Goal: Communication & Community: Share content

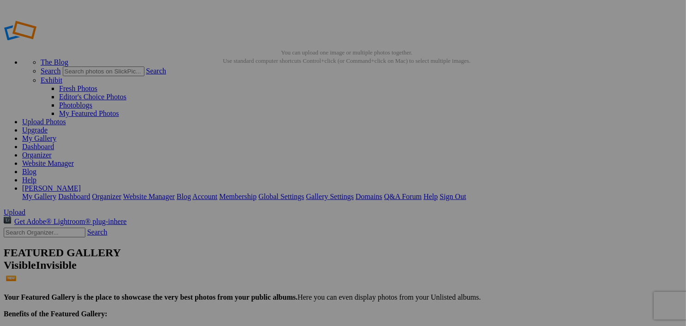
click at [266, 138] on img at bounding box center [256, 138] width 69 height 39
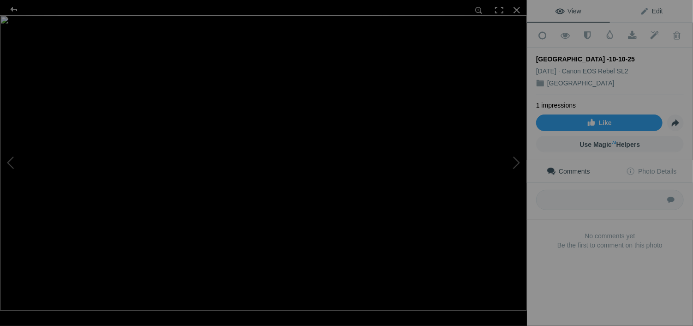
click at [654, 10] on span "Edit" at bounding box center [651, 10] width 23 height 7
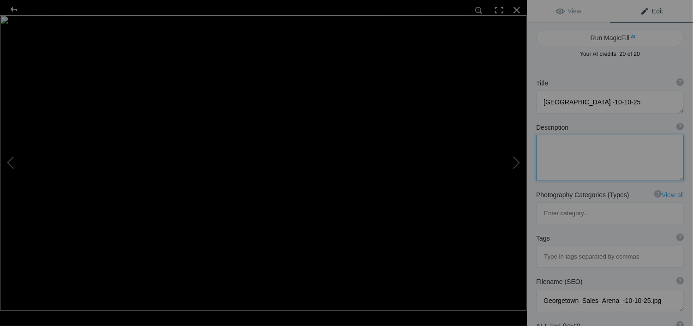
click at [564, 150] on textarea at bounding box center [610, 158] width 148 height 46
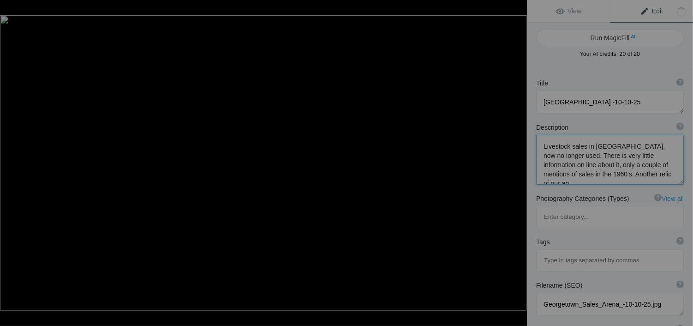
scroll to position [0, 0]
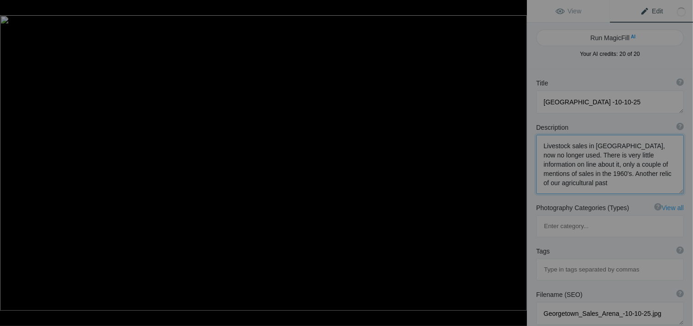
type textarea "Livestock sales in [GEOGRAPHIC_DATA], now no longer used. There is very little …"
click at [500, 120] on button at bounding box center [491, 162] width 69 height 117
type textarea "Red Brick House [GEOGRAPHIC_DATA]."
type textarea "[STREET_ADDRESS]. Original owner [PERSON_NAME][GEOGRAPHIC_DATA] built circa [DA…"
type textarea "Red_Brick_Hse_Gtown.jpg"
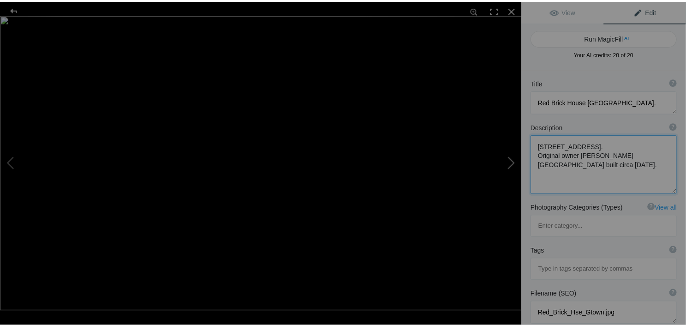
scroll to position [0, 0]
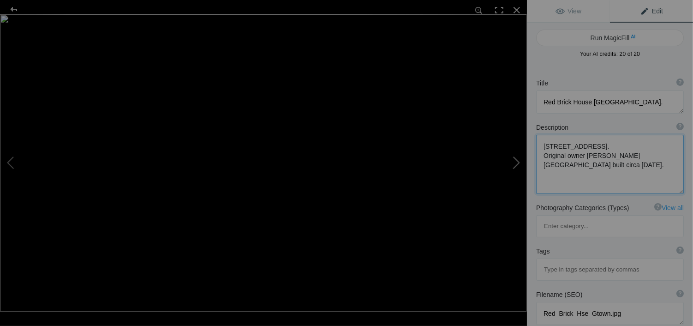
click at [517, 161] on button at bounding box center [491, 162] width 69 height 117
type textarea "[GEOGRAPHIC_DATA]"
type textarea "Originally designed by noted Toronto architect [PERSON_NAME][PERSON_NAME] as th…"
type textarea "Berwick_Hall_Gtown.jpg"
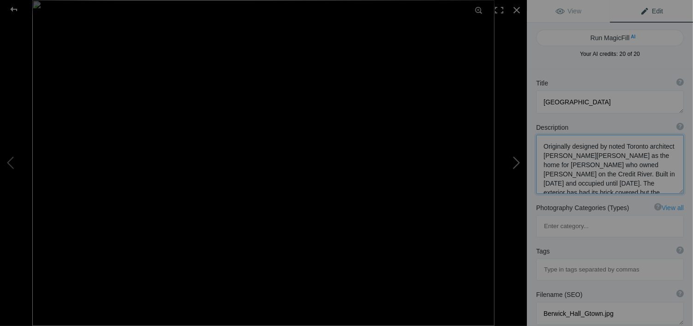
click at [517, 160] on button at bounding box center [491, 162] width 69 height 117
type textarea "[GEOGRAPHIC_DATA]"
type textarea "gTOWN_Fairgrounds.jpg"
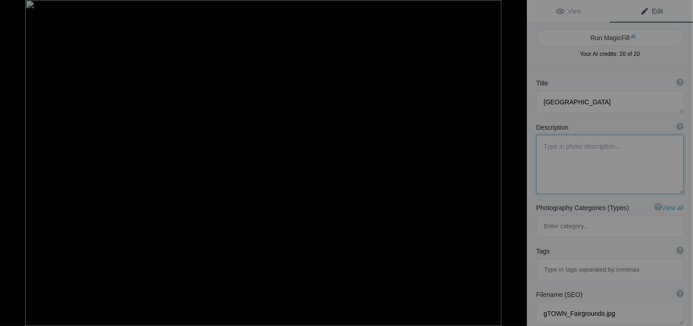
click at [517, 160] on button at bounding box center [491, 162] width 69 height 117
type textarea "CN Tree"
type textarea "CN_Tree_.jpg"
click at [517, 160] on button at bounding box center [491, 162] width 69 height 117
type textarea "[GEOGRAPHIC_DATA]"
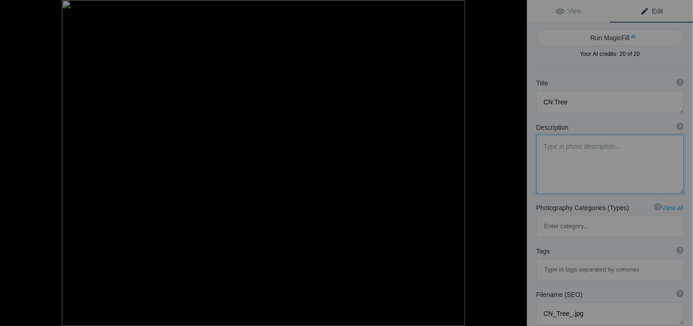
type textarea "Seed_House_Gardens.jpg"
click at [517, 160] on button at bounding box center [491, 162] width 69 height 117
type textarea "[GEOGRAPHIC_DATA]- Church."
type textarea "gtown_library-church.jpg"
click at [517, 160] on button at bounding box center [491, 162] width 69 height 117
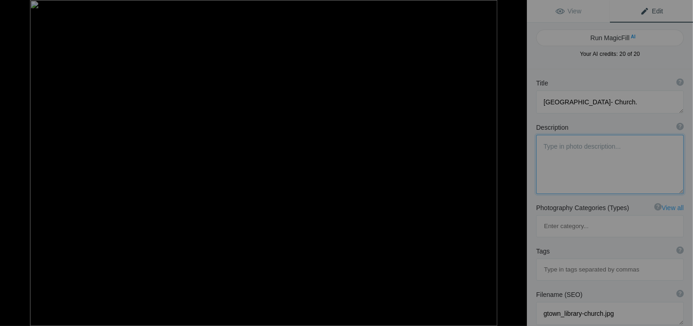
type textarea "[DEMOGRAPHIC_DATA] stone"
type textarea "[DEMOGRAPHIC_DATA]jpg"
click at [517, 160] on button at bounding box center [491, 162] width 69 height 117
type textarea "[DEMOGRAPHIC_DATA][GEOGRAPHIC_DATA] History"
type textarea "Gtown_Church_Library_History.jpg"
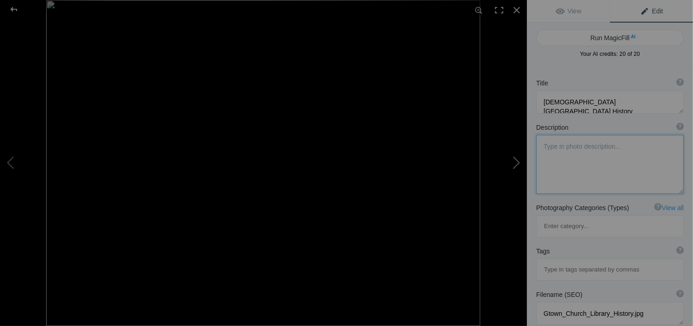
click at [512, 162] on button at bounding box center [491, 162] width 69 height 117
type textarea "[GEOGRAPHIC_DATA]"
type textarea "A Victorian home on [GEOGRAPHIC_DATA] in [GEOGRAPHIC_DATA]. An internet search …"
type textarea "Victorian_Home_G_town.jpg"
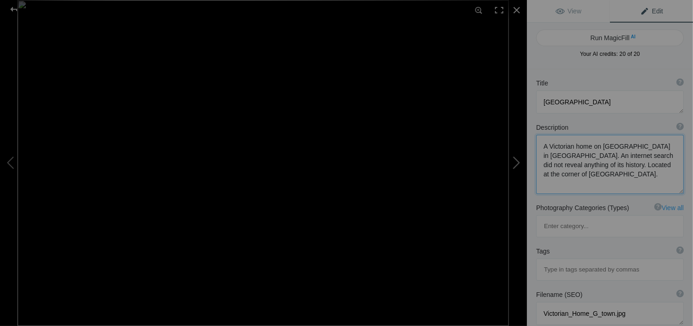
click at [481, 210] on button at bounding box center [491, 162] width 69 height 117
type textarea "Former Warehouse"
type textarea "This building in [GEOGRAPHIC_DATA] is likely a former warehouse for the [PERSON…"
type textarea "IMG_2376_(2).jpg"
click at [506, 161] on button at bounding box center [491, 162] width 69 height 117
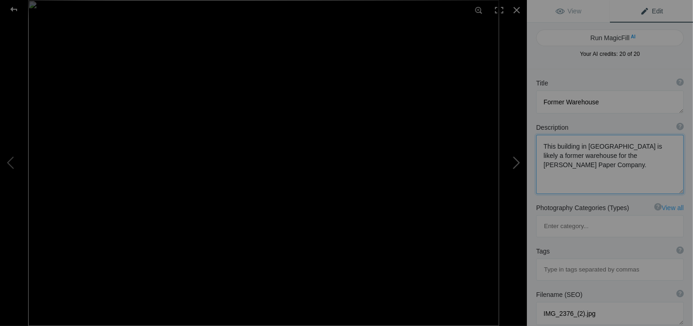
type textarea "[GEOGRAPHIC_DATA]"
type textarea "This station building dates to the 1850's originally built by the Grand Trunk R…"
type textarea "IMG_2358_(2).jpg"
click at [506, 161] on button at bounding box center [491, 162] width 69 height 117
type textarea "[PERSON_NAME][GEOGRAPHIC_DATA]"
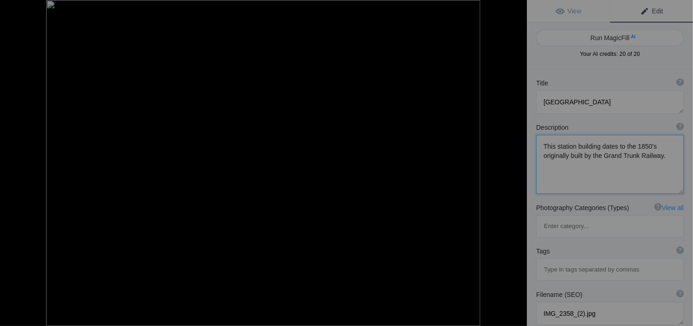
type textarea "On [GEOGRAPHIC_DATA]. To be the site of "Boutique Urban Condos" whatever those …"
type textarea "IMG_0359.jpg"
click at [506, 161] on button at bounding box center [491, 162] width 69 height 117
type textarea "[GEOGRAPHIC_DATA] in [GEOGRAPHIC_DATA]"
type textarea "IMG_1340.jpg"
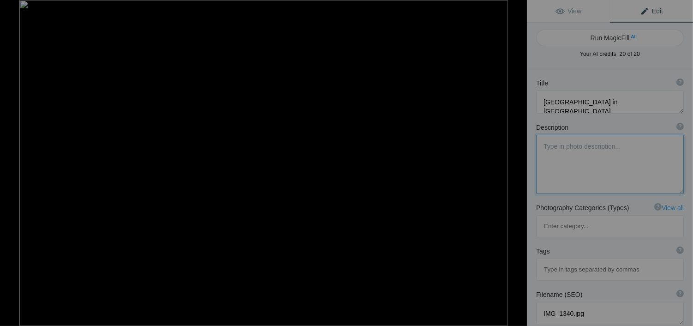
click at [506, 161] on button at bounding box center [491, 162] width 69 height 117
type textarea "[PERSON_NAME] Block 1888"
type textarea "A retail block on [GEOGRAPHIC_DATA] that reads [PERSON_NAME] BLOCK 1888."
type textarea "IMG_2377_(2)ROE_Block_1888.jpg"
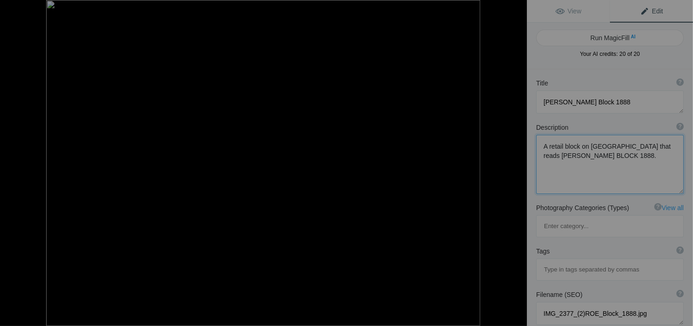
click at [506, 161] on button at bounding box center [491, 162] width 69 height 117
type textarea "[PERSON_NAME] BLOCK 2nd story"
type textarea "IMG_2381_(2)ROE_BLOCK_2nd_story.jpg"
click at [506, 161] on button at bounding box center [491, 162] width 69 height 117
type textarea "Spire of former [DEMOGRAPHIC_DATA]"
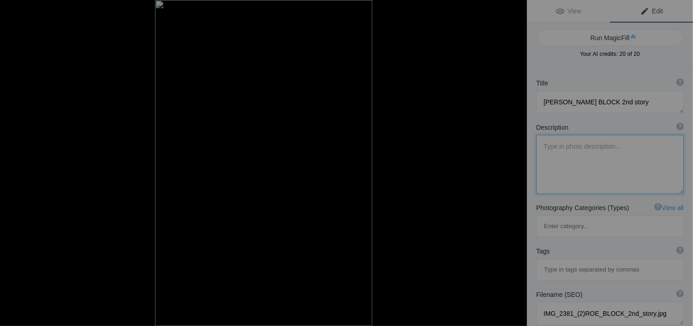
type textarea "IMG_1339.jpg"
click at [506, 161] on button at bounding box center [491, 162] width 69 height 117
type textarea "[GEOGRAPHIC_DATA] -10-10-25"
type textarea "Livestock sales in [GEOGRAPHIC_DATA], now no longer used. There is very little …"
type textarea "Georgetown_Sales_Arena_-10-10-25.jpg"
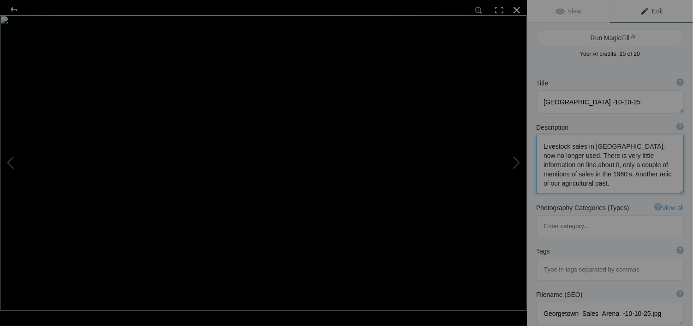
click at [515, 8] on div at bounding box center [516, 10] width 20 height 20
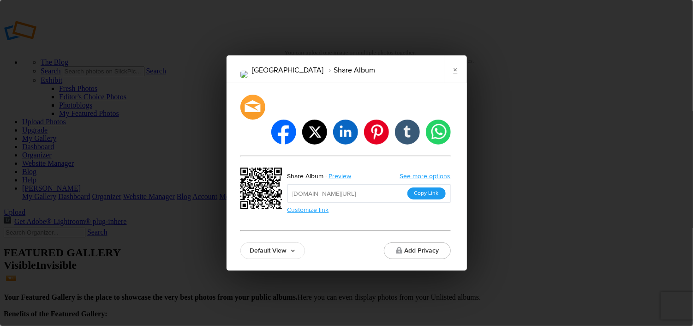
click at [424, 187] on button "Copy Link" at bounding box center [426, 193] width 38 height 12
click at [253, 119] on div at bounding box center [252, 106] width 27 height 27
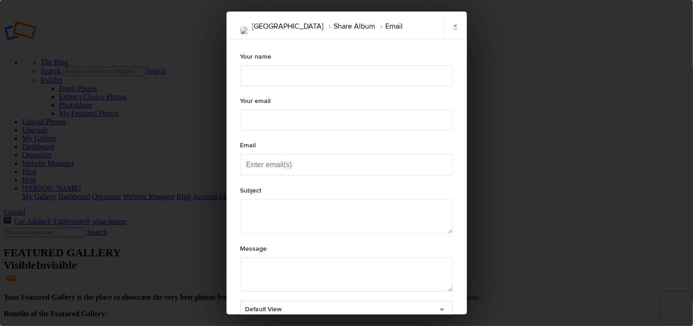
type textarea "Check out "Georgetown" album!"
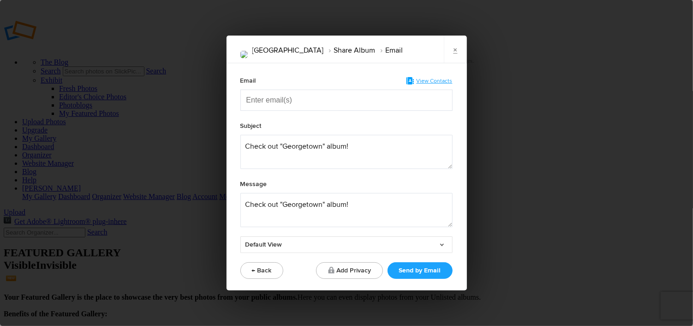
click at [340, 105] on div at bounding box center [346, 100] width 200 height 20
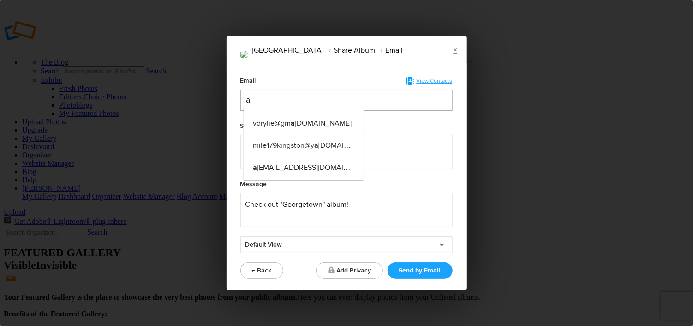
type input "a"
click at [330, 165] on span "a [EMAIL_ADDRESS][DOMAIN_NAME]" at bounding box center [314, 167] width 122 height 9
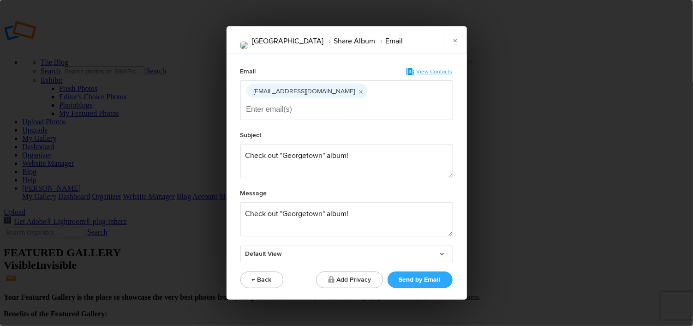
click at [412, 272] on button "Send by Email" at bounding box center [419, 279] width 65 height 17
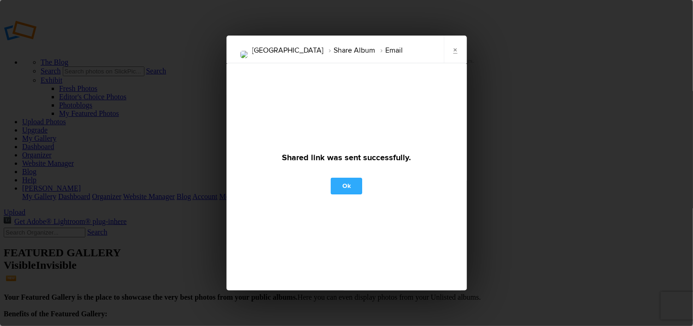
click at [341, 182] on link "Ok" at bounding box center [346, 186] width 31 height 17
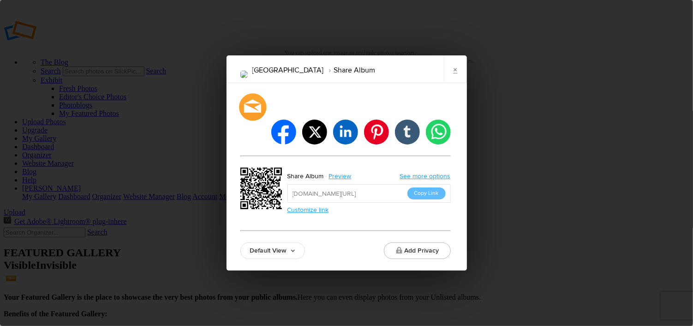
click at [250, 120] on div at bounding box center [252, 106] width 27 height 27
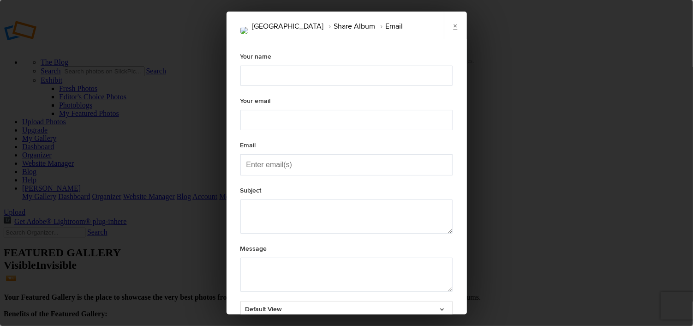
type textarea "Check out "Georgetown" album!"
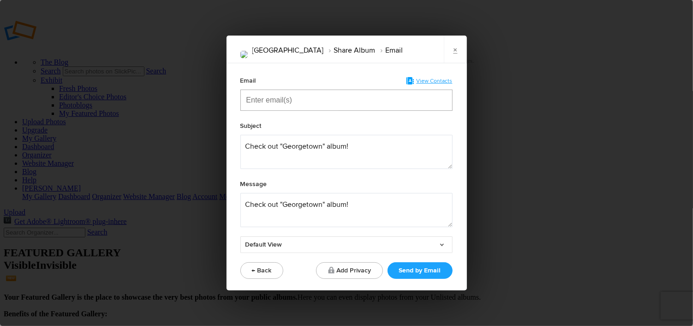
click at [276, 100] on input "Enter email(s)" at bounding box center [292, 100] width 92 height 20
type input "v"
click at [279, 120] on span "v [PERSON_NAME][EMAIL_ADDRESS][DOMAIN_NAME]" at bounding box center [341, 123] width 177 height 9
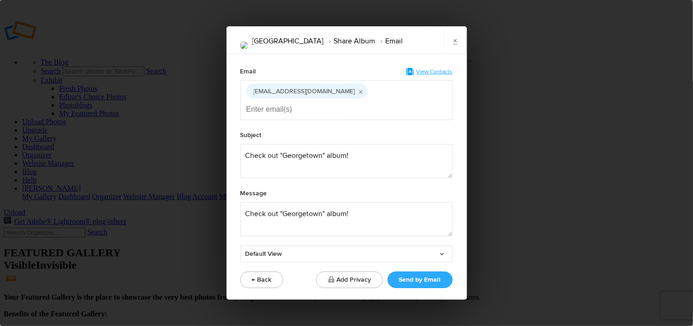
click at [409, 273] on button "Send by Email" at bounding box center [419, 279] width 65 height 17
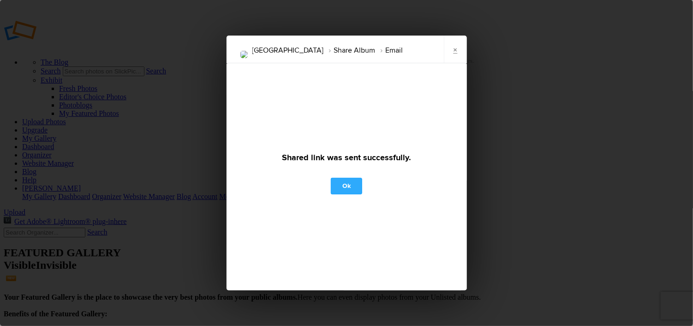
click at [350, 184] on link "Ok" at bounding box center [346, 186] width 31 height 17
